Goal: Transaction & Acquisition: Purchase product/service

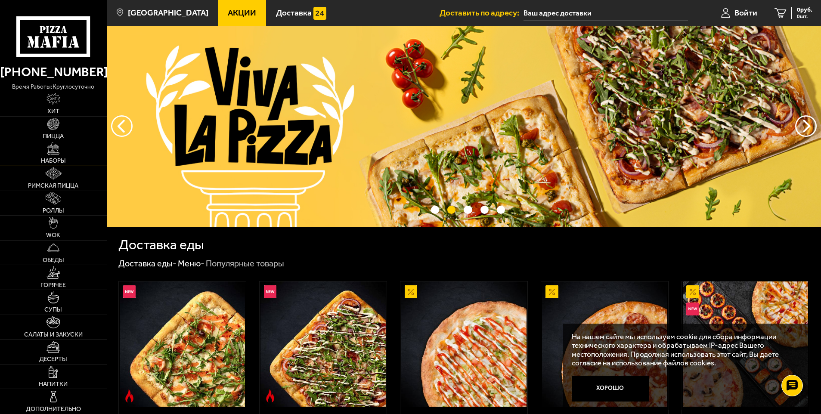
click at [50, 156] on link "Наборы" at bounding box center [53, 153] width 107 height 25
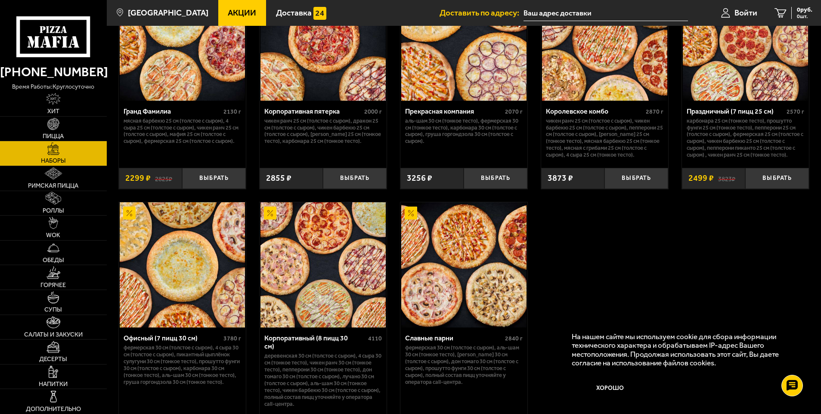
scroll to position [1248, 0]
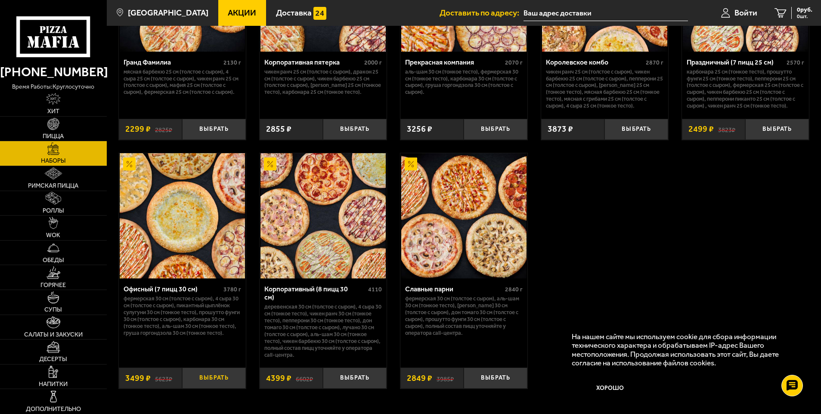
click at [214, 374] on button "Выбрать" at bounding box center [214, 378] width 64 height 21
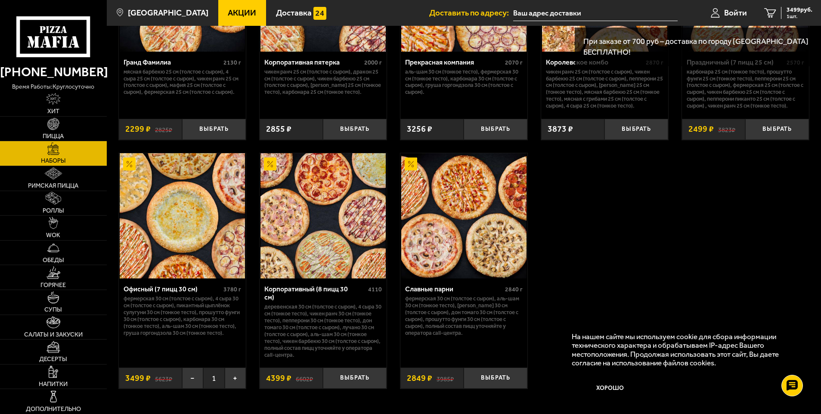
click at [563, 14] on input "text" at bounding box center [595, 13] width 164 height 16
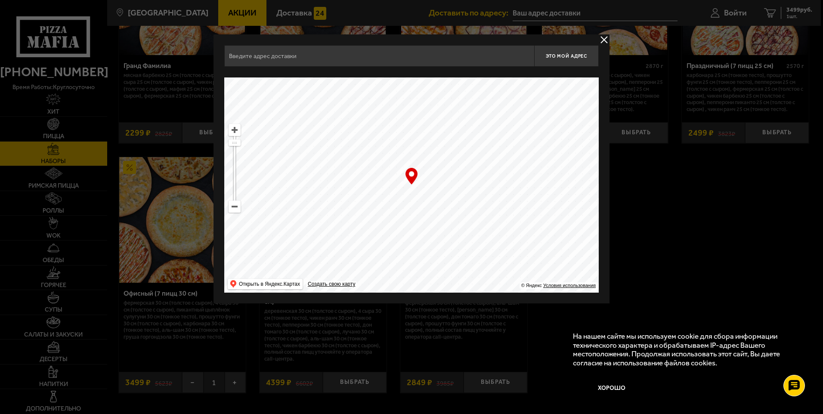
click at [237, 209] on ymaps at bounding box center [234, 206] width 11 height 11
drag, startPoint x: 399, startPoint y: 193, endPoint x: 292, endPoint y: 226, distance: 111.1
click at [350, 259] on ymaps at bounding box center [411, 184] width 374 height 215
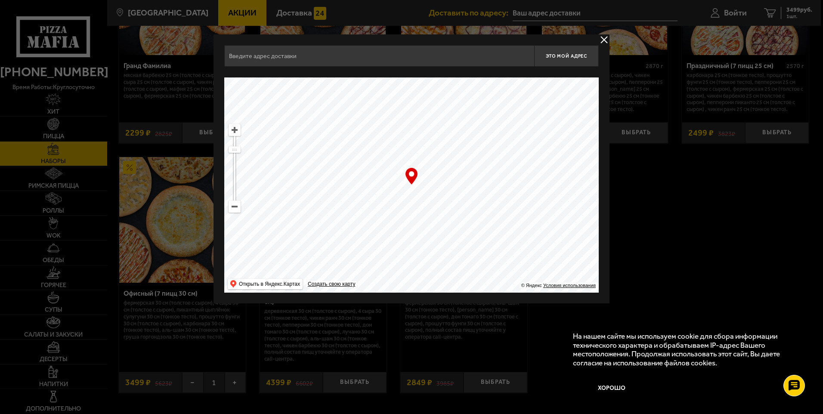
click at [235, 210] on ymaps at bounding box center [234, 206] width 11 height 11
drag, startPoint x: 436, startPoint y: 165, endPoint x: 438, endPoint y: 216, distance: 51.3
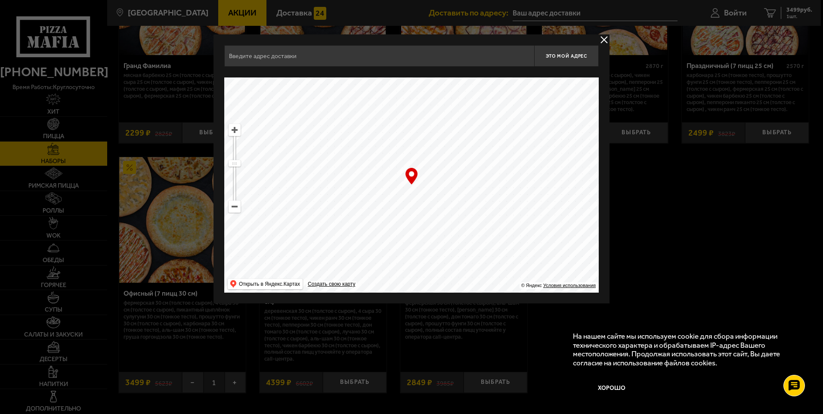
click at [438, 216] on ymaps at bounding box center [411, 184] width 374 height 215
click at [236, 134] on ymaps at bounding box center [234, 129] width 11 height 11
click at [238, 206] on ymaps at bounding box center [234, 206] width 11 height 11
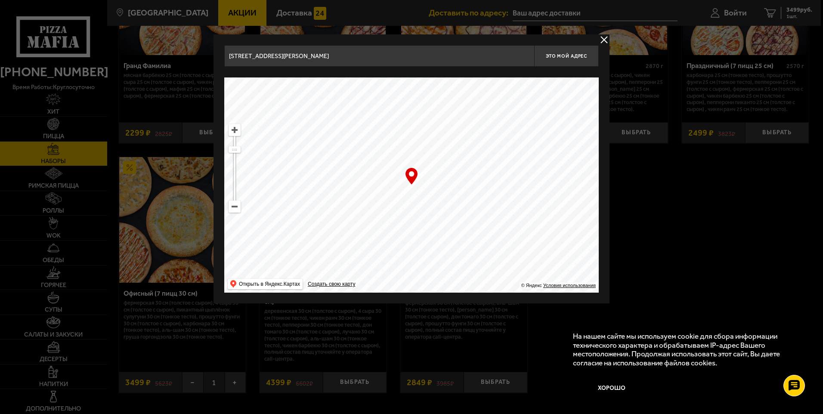
drag, startPoint x: 421, startPoint y: 210, endPoint x: 392, endPoint y: 238, distance: 39.3
click at [381, 251] on ymaps at bounding box center [411, 184] width 374 height 215
drag, startPoint x: 432, startPoint y: 201, endPoint x: 391, endPoint y: 235, distance: 52.9
click at [389, 235] on ymaps at bounding box center [411, 184] width 374 height 215
drag, startPoint x: 451, startPoint y: 205, endPoint x: 492, endPoint y: 182, distance: 47.8
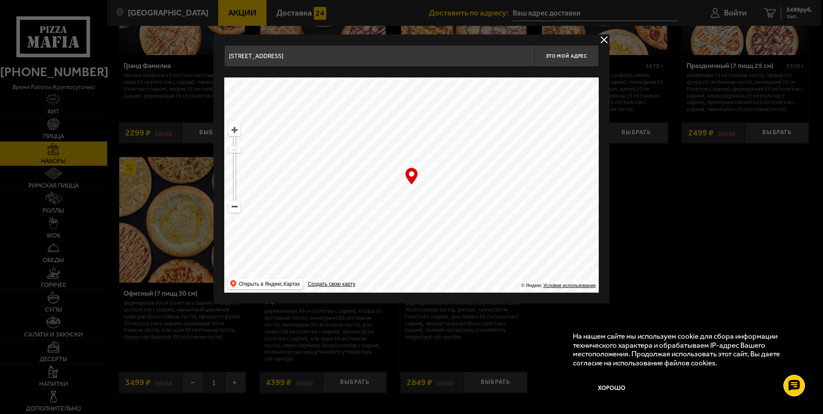
click at [492, 182] on ymaps at bounding box center [411, 184] width 374 height 215
click at [236, 130] on ymaps at bounding box center [234, 129] width 11 height 11
drag, startPoint x: 441, startPoint y: 192, endPoint x: 407, endPoint y: 213, distance: 40.2
click at [407, 213] on ymaps at bounding box center [411, 184] width 374 height 215
click at [235, 132] on ymaps at bounding box center [234, 129] width 11 height 11
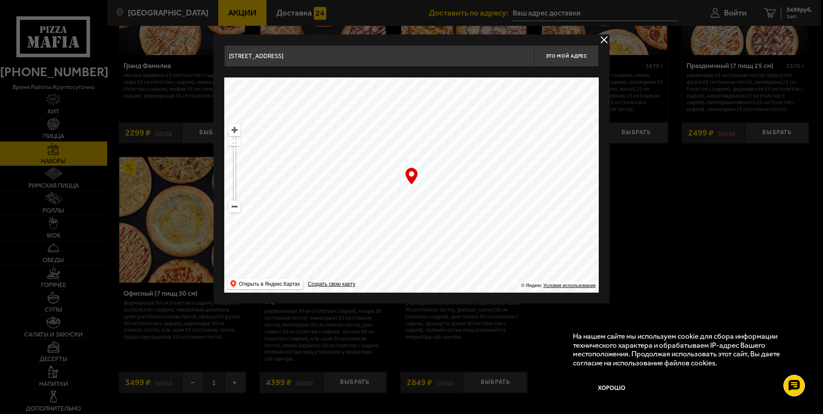
drag, startPoint x: 380, startPoint y: 234, endPoint x: 392, endPoint y: 241, distance: 13.5
click at [399, 242] on ymaps at bounding box center [411, 184] width 374 height 215
click at [233, 131] on ymaps at bounding box center [234, 129] width 11 height 11
drag, startPoint x: 459, startPoint y: 205, endPoint x: 387, endPoint y: 268, distance: 95.2
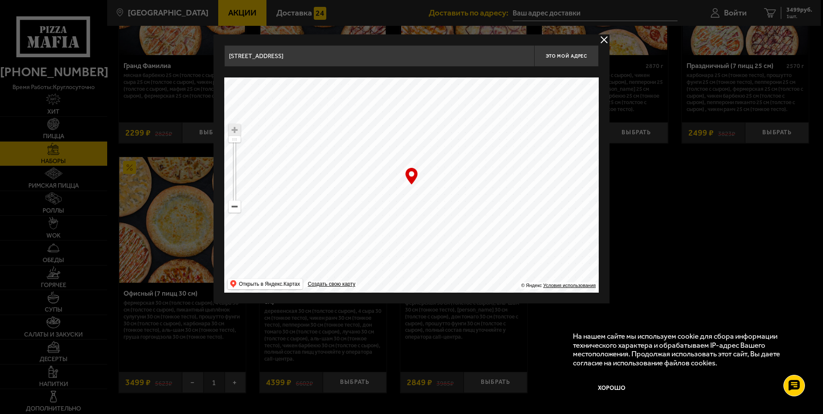
click at [381, 285] on ymaps at bounding box center [411, 184] width 374 height 215
drag, startPoint x: 460, startPoint y: 209, endPoint x: 428, endPoint y: 283, distance: 80.6
click at [432, 285] on ymaps at bounding box center [411, 184] width 374 height 215
drag, startPoint x: 464, startPoint y: 200, endPoint x: 483, endPoint y: 130, distance: 72.7
click at [480, 138] on ymaps at bounding box center [411, 184] width 374 height 215
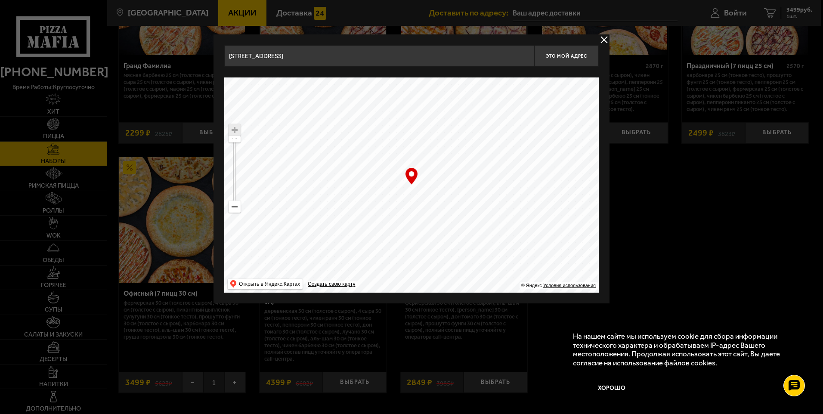
drag, startPoint x: 452, startPoint y: 176, endPoint x: 472, endPoint y: 146, distance: 36.3
click at [472, 146] on ymaps at bounding box center [411, 184] width 374 height 215
drag, startPoint x: 449, startPoint y: 195, endPoint x: 530, endPoint y: 121, distance: 110.3
click at [530, 121] on ymaps at bounding box center [411, 184] width 374 height 215
drag, startPoint x: 430, startPoint y: 208, endPoint x: 482, endPoint y: 136, distance: 88.6
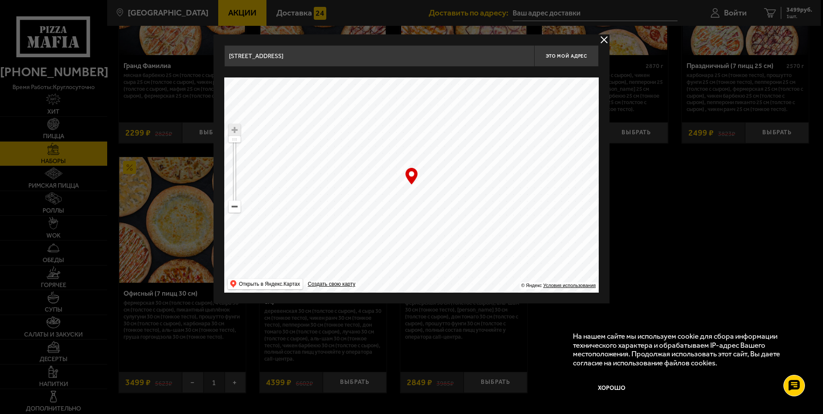
click at [482, 136] on ymaps at bounding box center [411, 184] width 374 height 215
type input "[STREET_ADDRESS]"
click at [416, 189] on ymaps at bounding box center [411, 184] width 374 height 215
click at [391, 237] on ymaps at bounding box center [411, 184] width 374 height 215
click at [606, 38] on button "delivery type" at bounding box center [604, 39] width 11 height 11
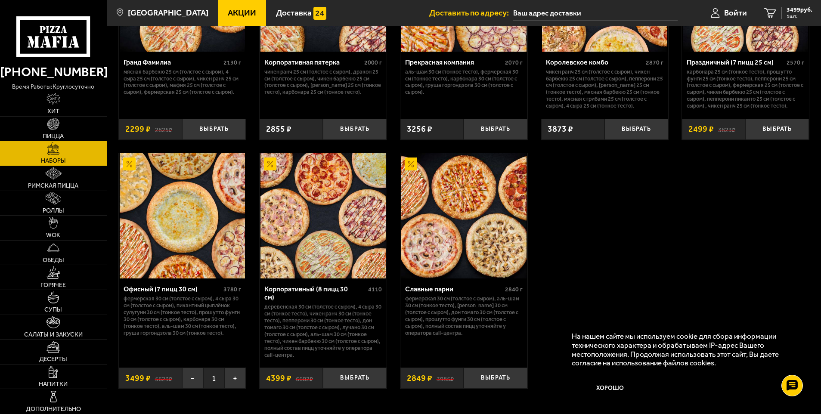
click at [582, 12] on input "text" at bounding box center [595, 13] width 164 height 16
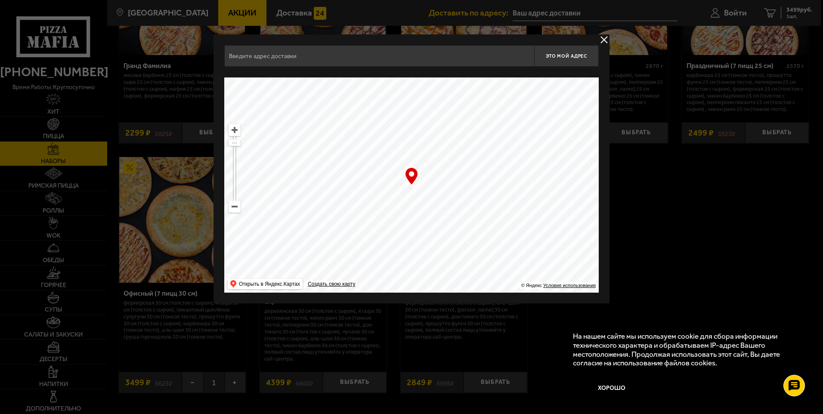
click at [460, 199] on ymaps at bounding box center [411, 184] width 374 height 215
click at [236, 210] on ymaps at bounding box center [234, 206] width 11 height 11
click at [237, 209] on ymaps at bounding box center [234, 206] width 11 height 11
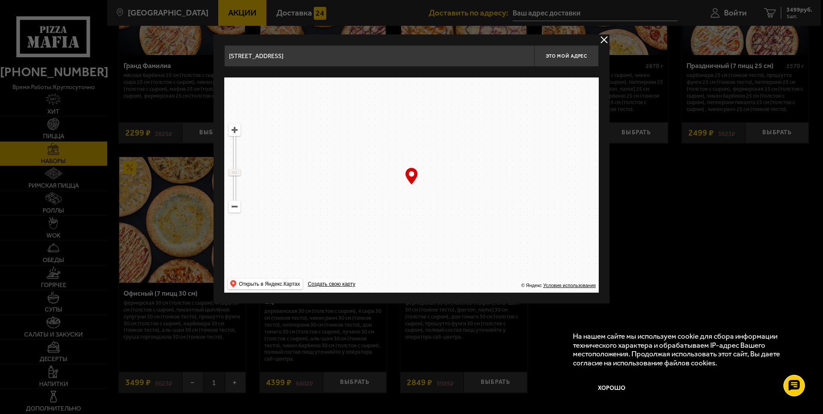
drag, startPoint x: 234, startPoint y: 153, endPoint x: 239, endPoint y: 172, distance: 19.5
click at [239, 172] on ymaps at bounding box center [234, 173] width 11 height 6
drag, startPoint x: 427, startPoint y: 173, endPoint x: 276, endPoint y: 169, distance: 151.1
click at [408, 216] on ymaps at bounding box center [411, 184] width 374 height 215
click at [236, 130] on ymaps at bounding box center [234, 129] width 11 height 11
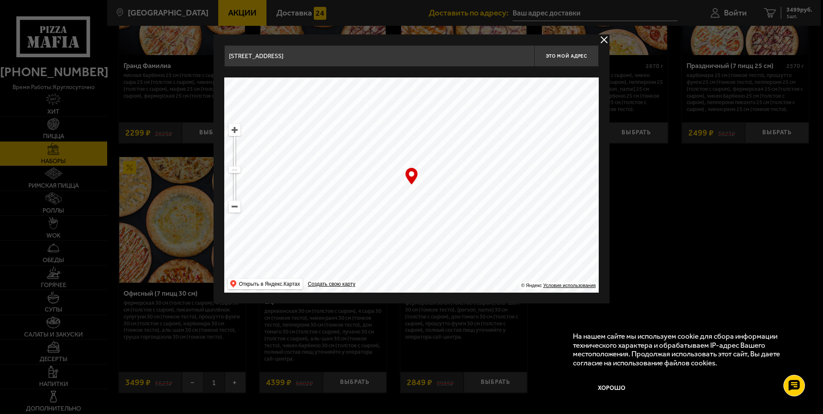
click at [236, 130] on ymaps at bounding box center [234, 129] width 11 height 11
drag, startPoint x: 236, startPoint y: 130, endPoint x: 470, endPoint y: 145, distance: 235.1
click at [470, 145] on ymaps at bounding box center [411, 184] width 374 height 215
drag, startPoint x: 412, startPoint y: 197, endPoint x: 455, endPoint y: 216, distance: 47.2
click at [455, 216] on ymaps at bounding box center [411, 184] width 374 height 215
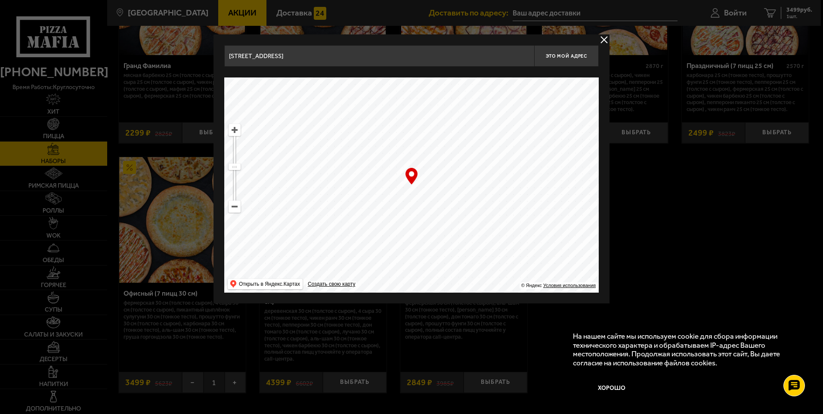
click at [235, 135] on ymaps at bounding box center [234, 129] width 11 height 11
click at [235, 133] on ymaps at bounding box center [234, 129] width 11 height 11
drag, startPoint x: 233, startPoint y: 160, endPoint x: 234, endPoint y: 156, distance: 4.3
click at [234, 156] on ymaps at bounding box center [234, 157] width 11 height 6
drag, startPoint x: 371, startPoint y: 200, endPoint x: 478, endPoint y: 190, distance: 106.8
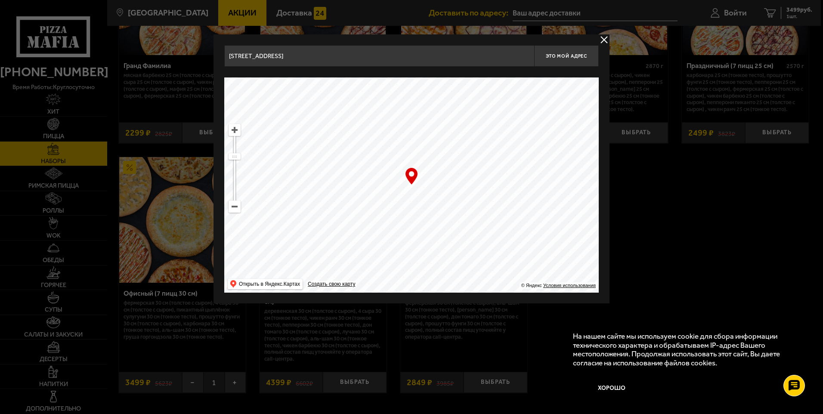
click at [478, 190] on ymaps at bounding box center [411, 184] width 374 height 215
click at [235, 131] on ymaps at bounding box center [234, 129] width 11 height 11
drag, startPoint x: 446, startPoint y: 215, endPoint x: 444, endPoint y: 239, distance: 24.2
click at [444, 239] on ymaps at bounding box center [411, 184] width 374 height 215
click at [235, 133] on ymaps at bounding box center [234, 129] width 11 height 11
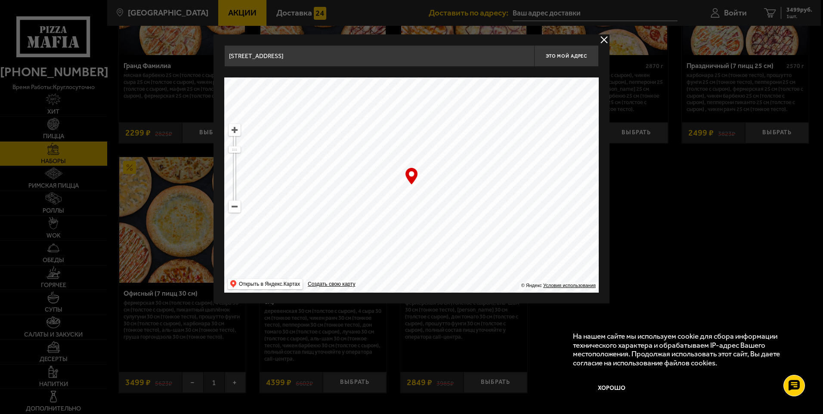
drag, startPoint x: 480, startPoint y: 224, endPoint x: 444, endPoint y: 194, distance: 46.5
click at [444, 194] on ymaps at bounding box center [411, 184] width 374 height 215
click at [236, 134] on ymaps at bounding box center [234, 129] width 11 height 11
drag, startPoint x: 464, startPoint y: 186, endPoint x: 438, endPoint y: 192, distance: 26.4
click at [438, 192] on ymaps at bounding box center [411, 184] width 374 height 215
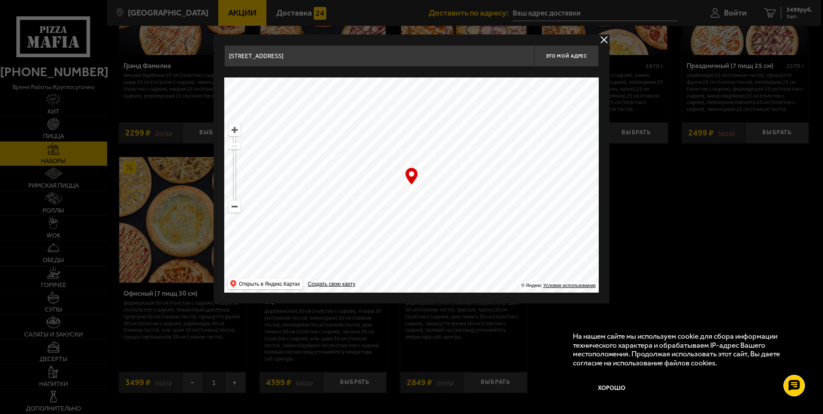
drag, startPoint x: 435, startPoint y: 193, endPoint x: 428, endPoint y: 204, distance: 12.9
click at [428, 204] on ymaps at bounding box center [411, 184] width 374 height 215
drag, startPoint x: 430, startPoint y: 200, endPoint x: 416, endPoint y: 226, distance: 29.3
click at [416, 226] on ymaps at bounding box center [411, 184] width 374 height 215
drag, startPoint x: 423, startPoint y: 212, endPoint x: 426, endPoint y: 184, distance: 28.1
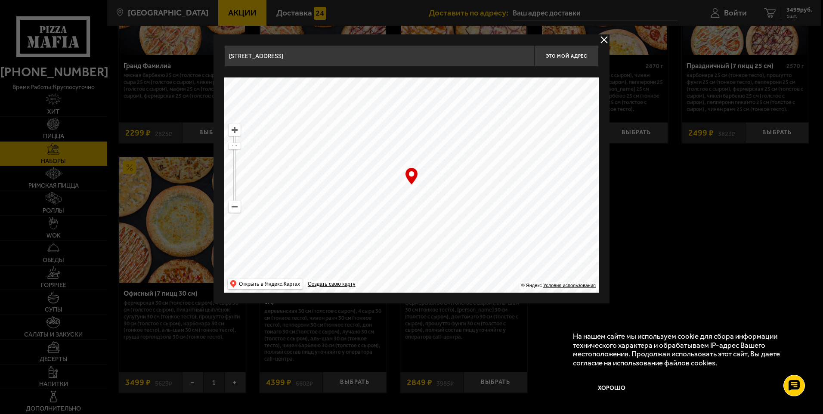
click at [426, 184] on ymaps at bounding box center [411, 184] width 374 height 215
click at [236, 132] on ymaps at bounding box center [234, 129] width 11 height 11
drag, startPoint x: 451, startPoint y: 235, endPoint x: 492, endPoint y: 264, distance: 50.0
click at [492, 264] on ymaps at bounding box center [411, 184] width 374 height 215
click at [232, 130] on ymaps at bounding box center [234, 129] width 11 height 11
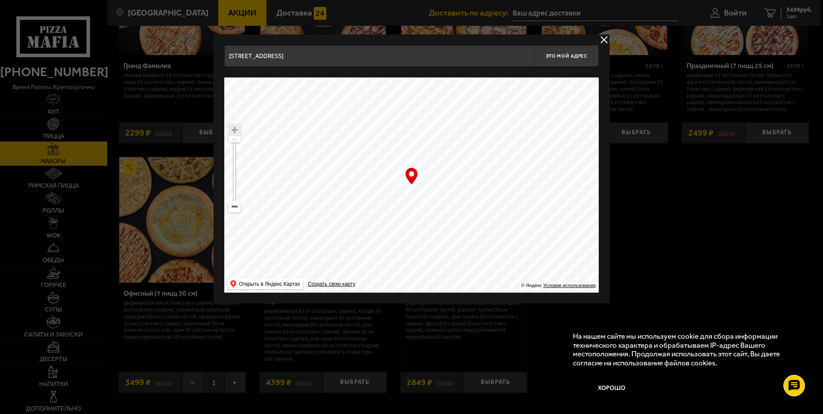
drag, startPoint x: 439, startPoint y: 189, endPoint x: 452, endPoint y: 142, distance: 48.7
click at [452, 143] on ymaps at bounding box center [411, 184] width 374 height 215
drag, startPoint x: 440, startPoint y: 176, endPoint x: 493, endPoint y: 137, distance: 66.2
click at [493, 137] on ymaps at bounding box center [411, 184] width 374 height 215
type input "[STREET_ADDRESS]"
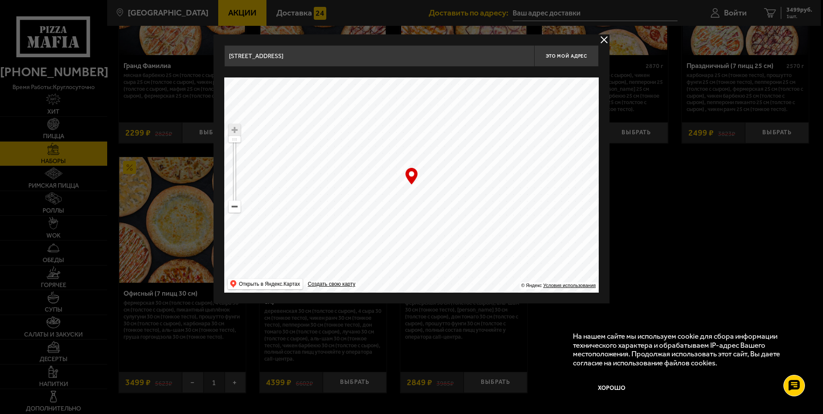
click at [313, 59] on input "[STREET_ADDRESS]" at bounding box center [379, 56] width 310 height 22
click at [568, 55] on span "Это мой адрес" at bounding box center [566, 56] width 41 height 6
type input "[STREET_ADDRESS]"
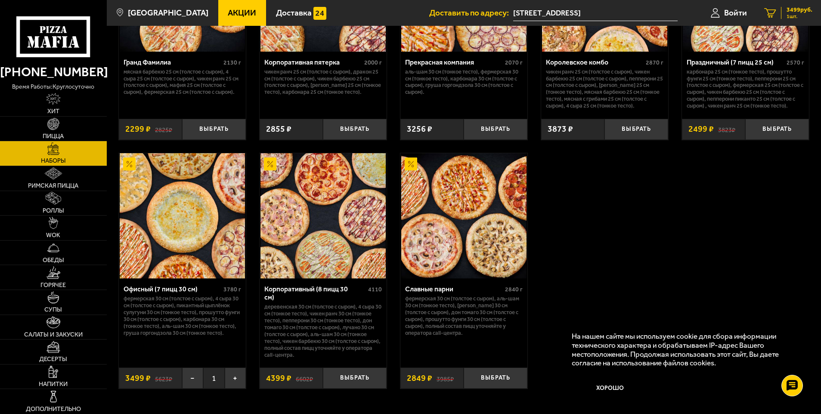
click at [797, 9] on span "3499 руб." at bounding box center [799, 10] width 26 height 6
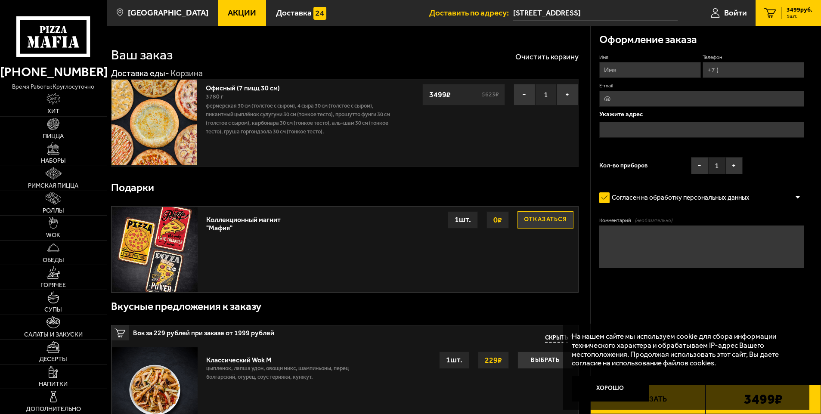
type input "[STREET_ADDRESS]"
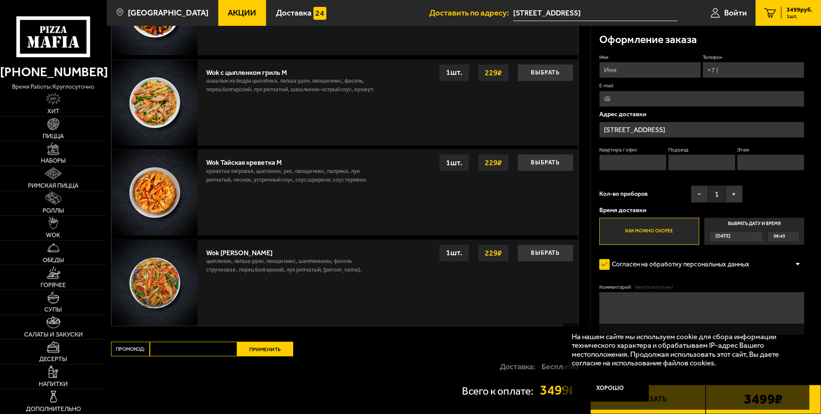
scroll to position [549, 0]
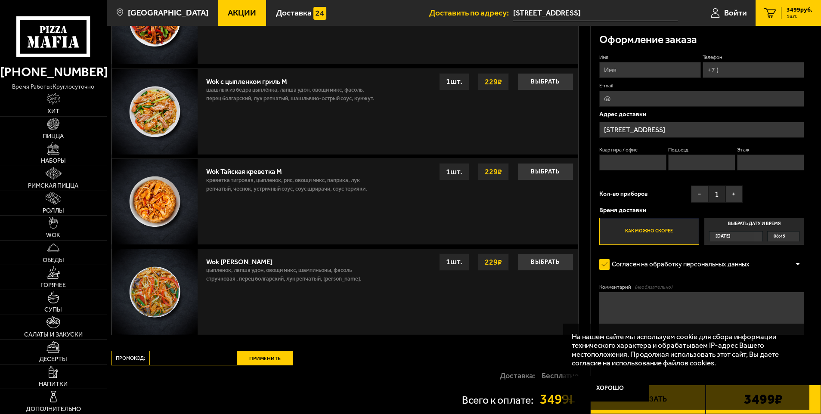
click at [727, 235] on span "[DATE]" at bounding box center [722, 237] width 15 height 10
click at [0, 0] on input "Выбрать дату и время [DATE] 08:45" at bounding box center [0, 0] width 0 height 0
click at [795, 236] on div "08:45" at bounding box center [783, 237] width 31 height 10
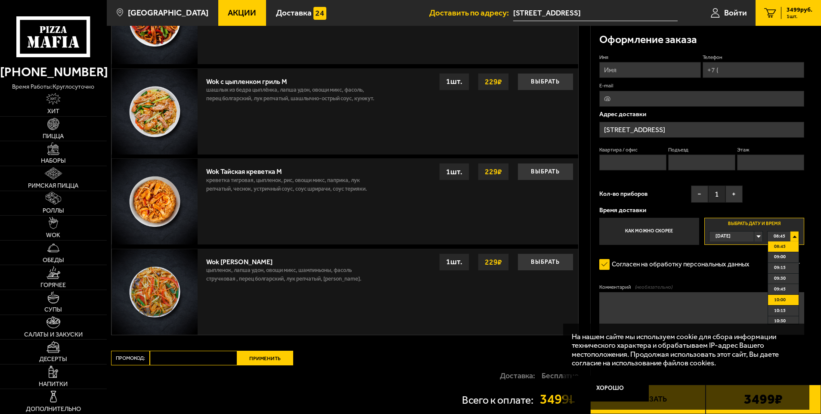
scroll to position [43, 0]
click at [788, 301] on li "11:00" at bounding box center [783, 300] width 31 height 11
click at [737, 193] on button "+" at bounding box center [733, 194] width 17 height 17
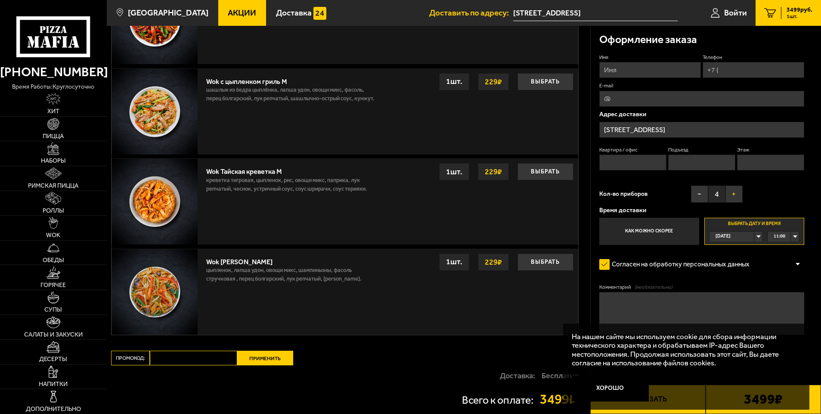
click at [737, 193] on button "+" at bounding box center [733, 194] width 17 height 17
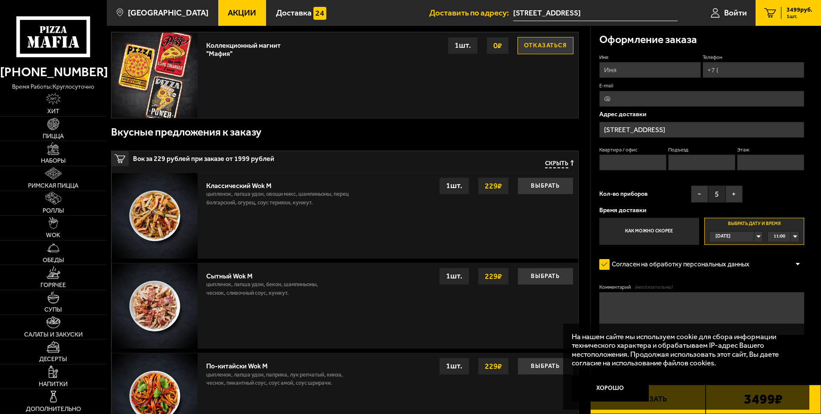
scroll to position [172, 0]
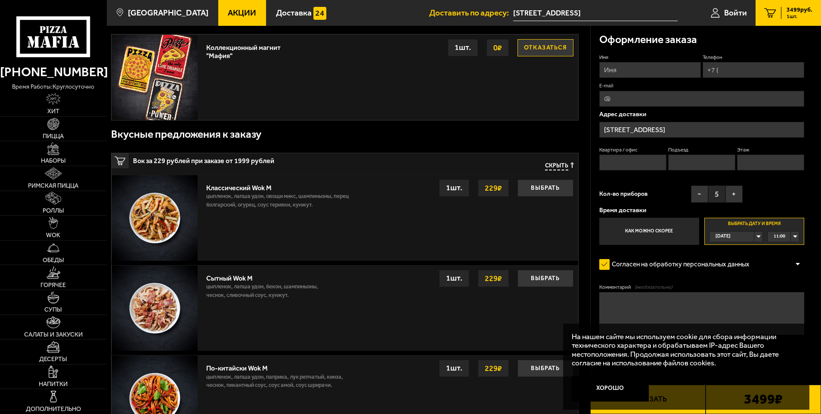
click at [625, 69] on input "Имя" at bounding box center [650, 70] width 102 height 16
click at [655, 74] on input "Имя" at bounding box center [650, 70] width 102 height 16
click at [616, 73] on input "[PERSON_NAME]" at bounding box center [650, 70] width 102 height 16
click at [741, 67] on input "Телефон" at bounding box center [754, 70] width 102 height 16
click at [626, 67] on input "[PERSON_NAME]" at bounding box center [650, 70] width 102 height 16
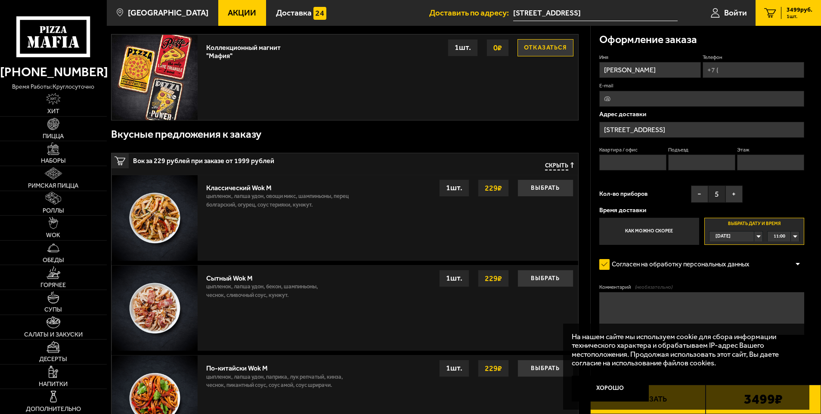
click at [622, 71] on input "[PERSON_NAME]" at bounding box center [650, 70] width 102 height 16
type input "[PERSON_NAME]"
click at [721, 69] on input "Телефон" at bounding box center [754, 70] width 102 height 16
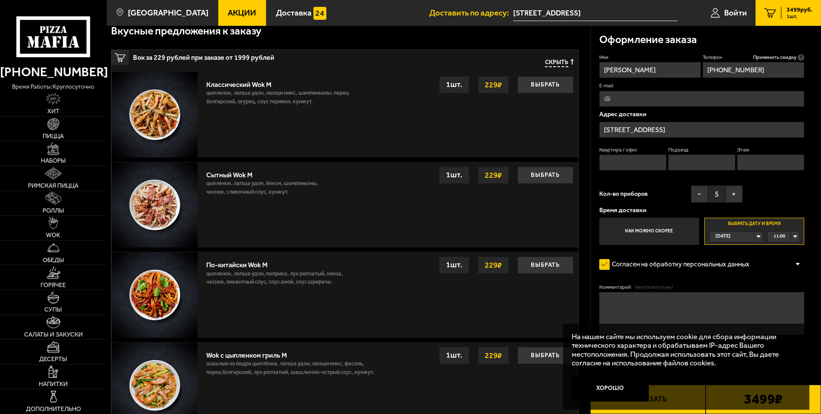
scroll to position [301, 0]
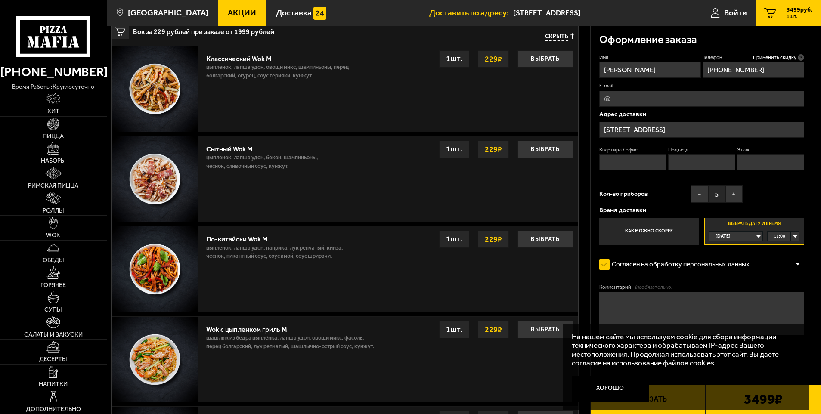
type input "[PHONE_NUMBER]"
click at [748, 272] on label "Согласен на обработку персональных данных" at bounding box center [678, 264] width 159 height 17
click at [0, 0] on input "Согласен на обработку персональных данных" at bounding box center [0, 0] width 0 height 0
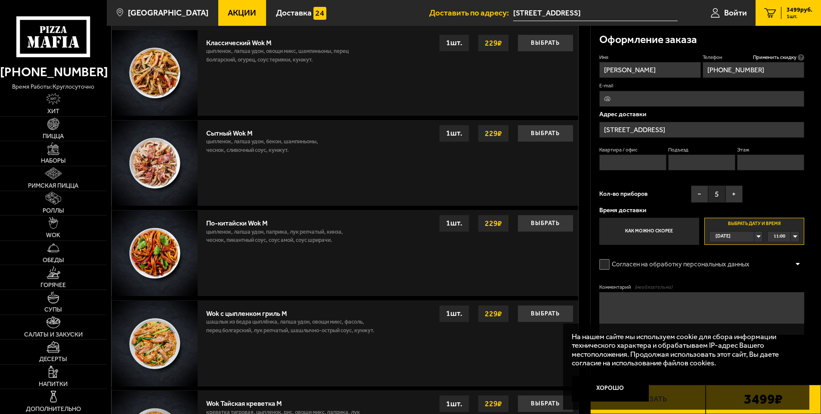
scroll to position [344, 0]
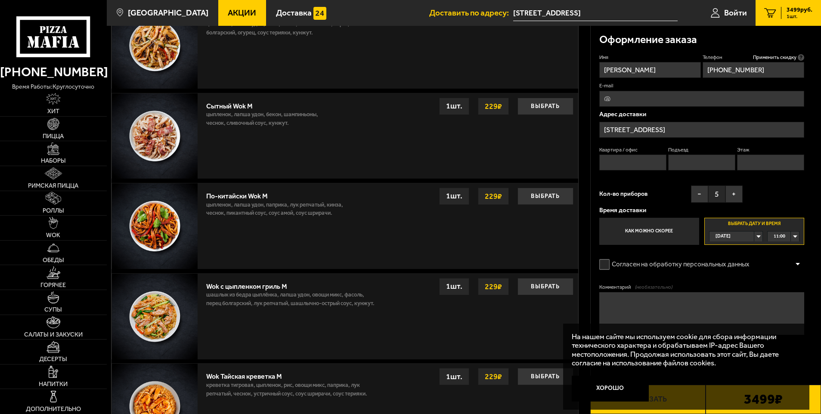
click at [601, 268] on label "Согласен на обработку персональных данных" at bounding box center [678, 264] width 159 height 17
click at [0, 0] on input "Согласен на обработку персональных данных" at bounding box center [0, 0] width 0 height 0
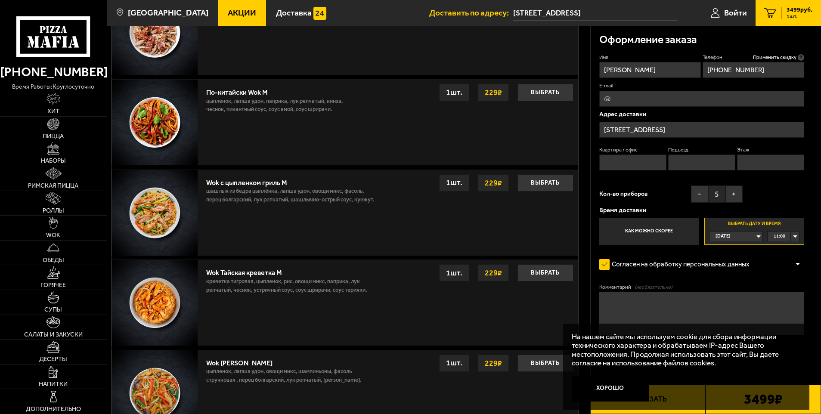
scroll to position [474, 0]
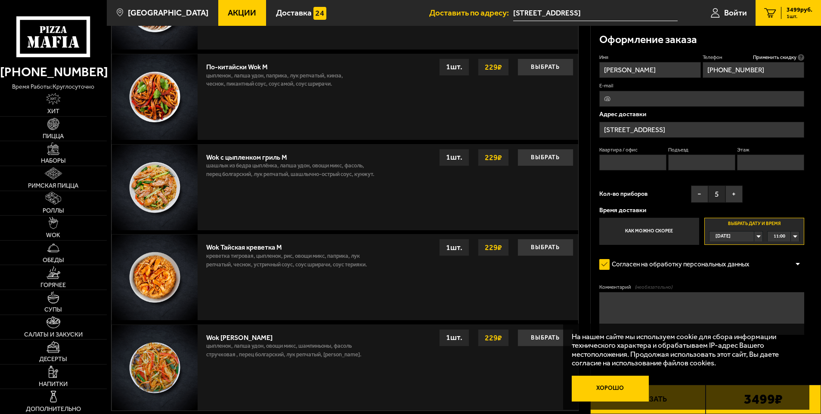
click at [610, 390] on button "Хорошо" at bounding box center [610, 389] width 77 height 26
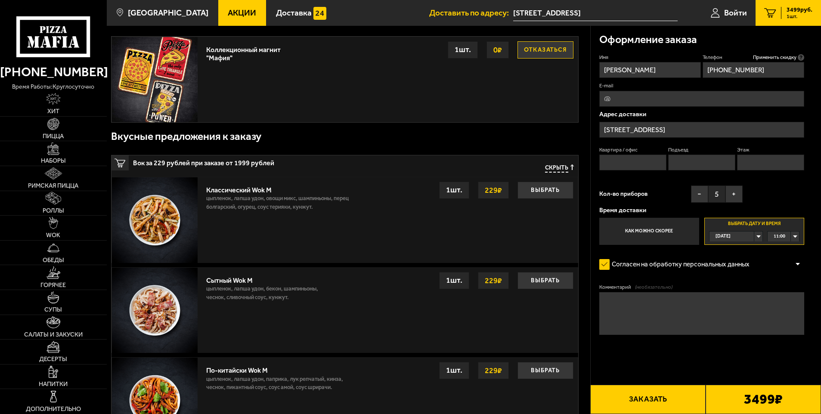
scroll to position [162, 0]
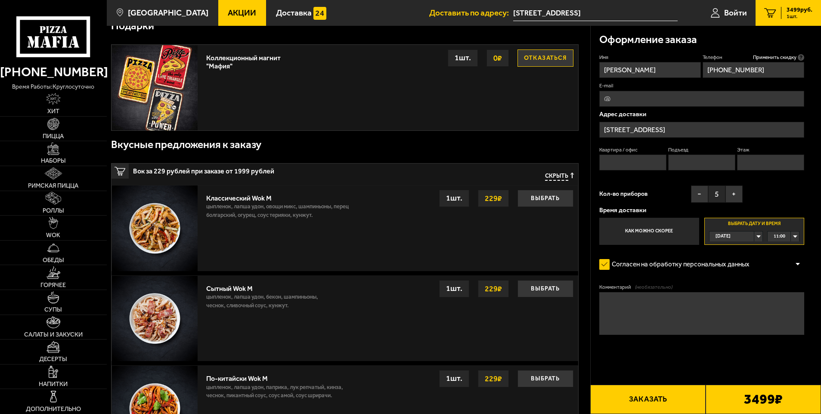
click at [650, 402] on button "Заказать" at bounding box center [647, 399] width 115 height 29
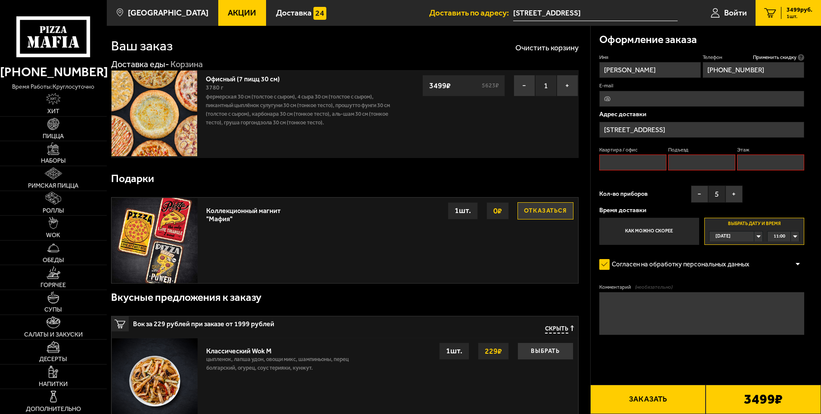
scroll to position [0, 0]
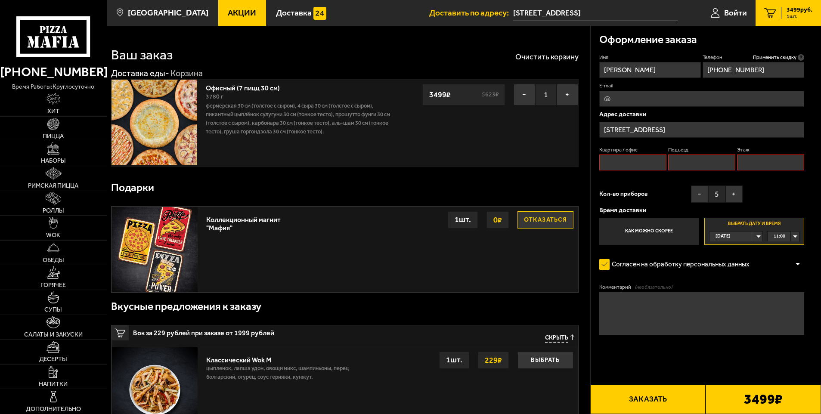
click at [634, 167] on input "Квартира / офис" at bounding box center [633, 163] width 68 height 16
type input "1"
click at [700, 165] on input "Подъезд" at bounding box center [702, 163] width 68 height 16
type input "1"
click at [766, 161] on input "Этаж" at bounding box center [771, 163] width 68 height 16
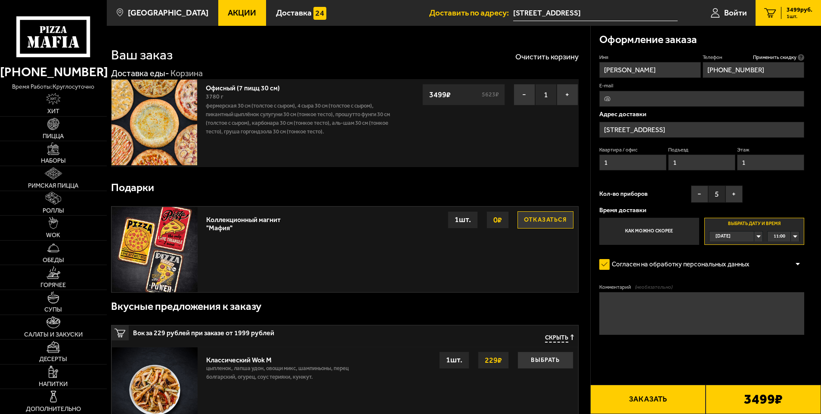
type input "1"
click at [648, 402] on button "Заказать" at bounding box center [647, 399] width 115 height 29
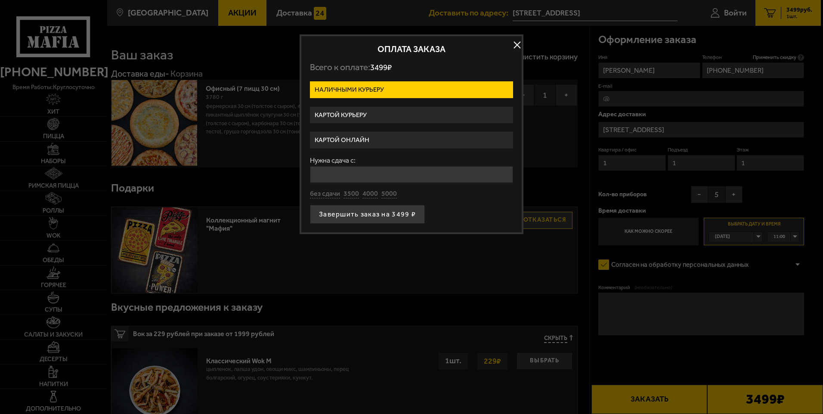
click at [369, 115] on label "Картой курьеру" at bounding box center [411, 115] width 203 height 17
click at [0, 0] on input "Картой курьеру" at bounding box center [0, 0] width 0 height 0
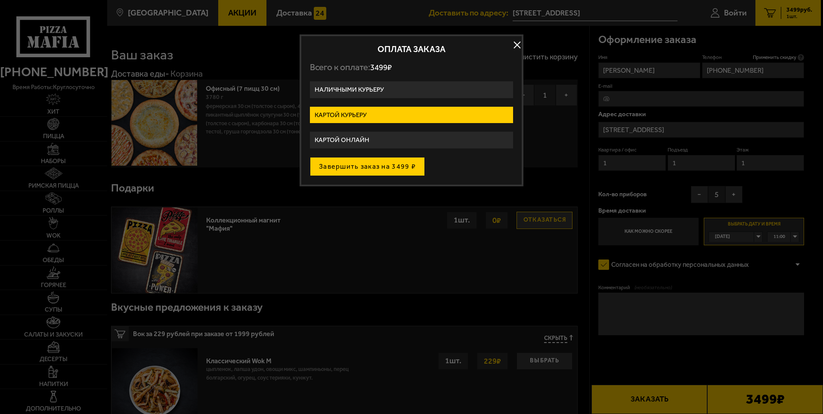
click at [371, 168] on button "Завершить заказ на 3499 ₽" at bounding box center [367, 166] width 115 height 19
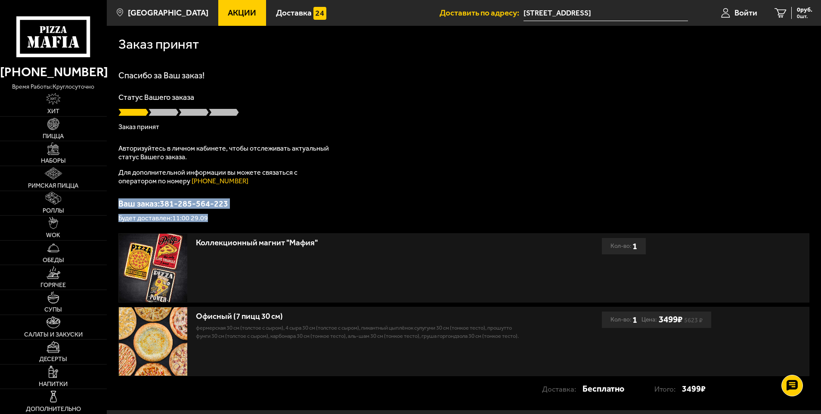
drag, startPoint x: 119, startPoint y: 201, endPoint x: 221, endPoint y: 217, distance: 103.6
click at [221, 217] on div "Ваш заказ: 381-285-564-223 Будет доставлен: 11:00 29.09" at bounding box center [463, 210] width 691 height 22
drag, startPoint x: 221, startPoint y: 217, endPoint x: 196, endPoint y: 220, distance: 25.1
copy div "Ваш заказ: 381-285-564-223 Будет доставлен: 11:00 29.09"
click at [375, 222] on div "Заказ принят [PERSON_NAME] за Ваш заказ! Статус Вашего заказа Заказ принят Авто…" at bounding box center [464, 218] width 714 height 384
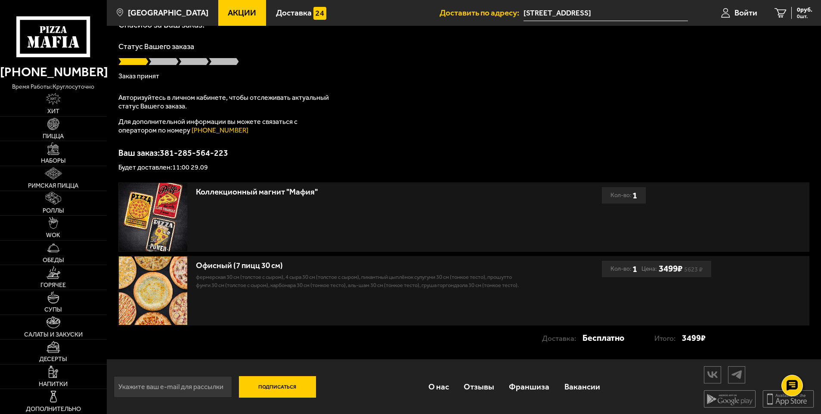
scroll to position [52, 0]
